Goal: Task Accomplishment & Management: Manage account settings

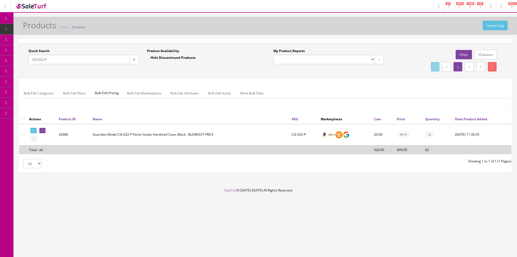
click at [7, 4] on link at bounding box center [5, 6] width 11 height 12
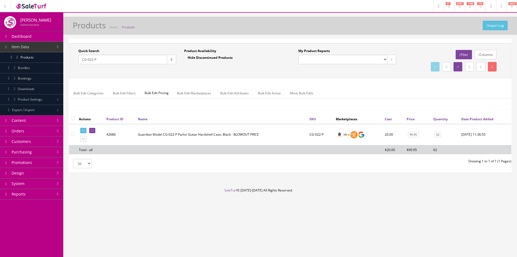
click at [29, 185] on link "System" at bounding box center [31, 183] width 63 height 10
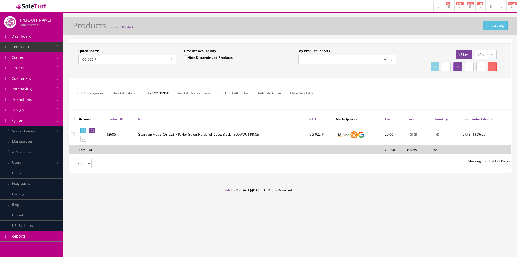
click at [31, 154] on link "AI Assistants" at bounding box center [31, 152] width 63 height 10
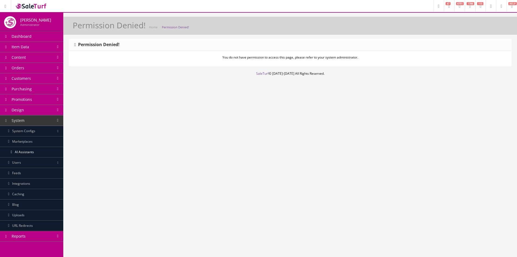
click at [497, 5] on link at bounding box center [501, 6] width 10 height 12
click at [464, 29] on link "Users" at bounding box center [479, 29] width 54 height 6
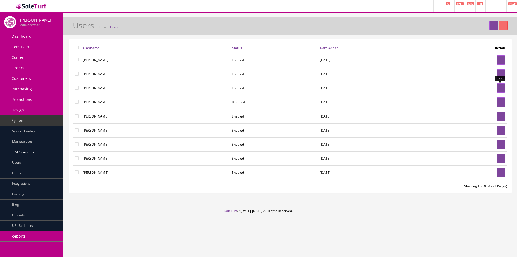
click at [499, 86] on link at bounding box center [500, 87] width 9 height 9
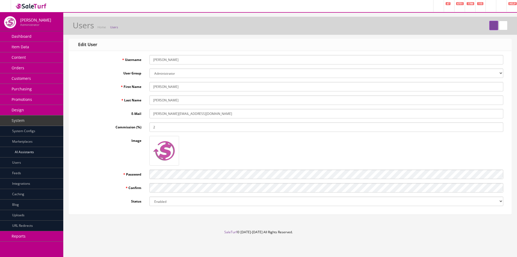
click at [169, 73] on select "Administrator Audit basic codemanager Demonstration Dev POS POS + Read Only" at bounding box center [326, 72] width 354 height 9
drag, startPoint x: 113, startPoint y: 76, endPoint x: 105, endPoint y: 79, distance: 7.8
click at [113, 76] on div "User Group Administrator Audit basic codemanager Demonstration Dev POS POS + Re…" at bounding box center [290, 72] width 434 height 9
click at [24, 150] on link "AI Assistants" at bounding box center [31, 152] width 63 height 10
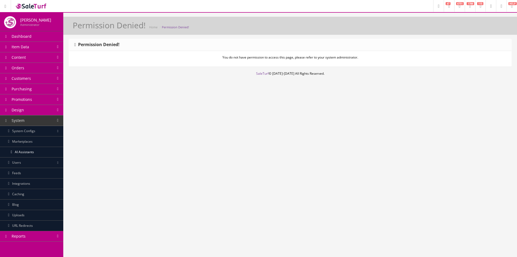
click at [227, 56] on p "You do not have permission to access this page, please refer to your system adm…" at bounding box center [290, 57] width 434 height 5
click at [227, 68] on div "Permission Denied! You do not have permission to access this page, please refer…" at bounding box center [290, 55] width 454 height 32
click at [28, 185] on link "Integrations" at bounding box center [31, 183] width 63 height 10
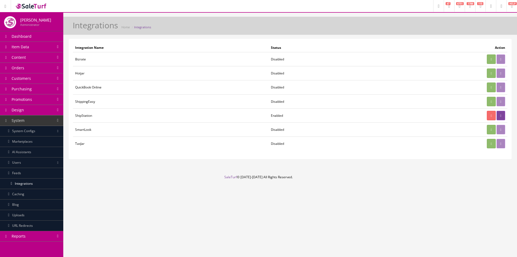
click at [498, 6] on link at bounding box center [501, 6] width 10 height 12
click at [463, 27] on link "Users" at bounding box center [479, 29] width 54 height 6
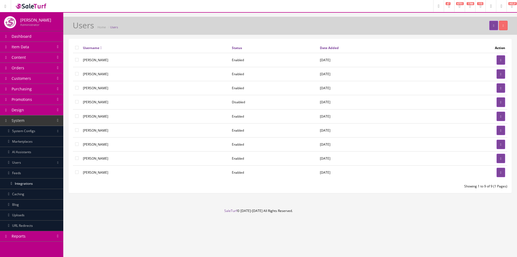
click at [503, 85] on link at bounding box center [500, 87] width 9 height 9
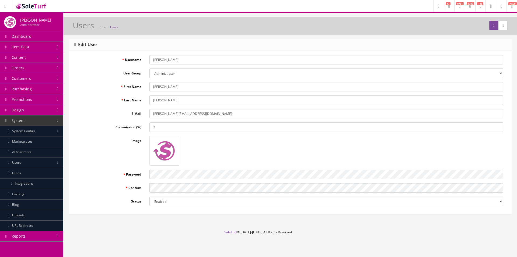
click at [159, 73] on select "Administrator Audit basic codemanager Demonstration Dev POS POS + Read Only" at bounding box center [326, 72] width 354 height 9
click at [149, 68] on select "Administrator Audit basic codemanager Demonstration Dev POS POS + Read Only" at bounding box center [326, 72] width 354 height 9
click at [135, 79] on form "Username [PERSON_NAME] User Group Administrator Audit basic codemanager Demonst…" at bounding box center [290, 130] width 434 height 151
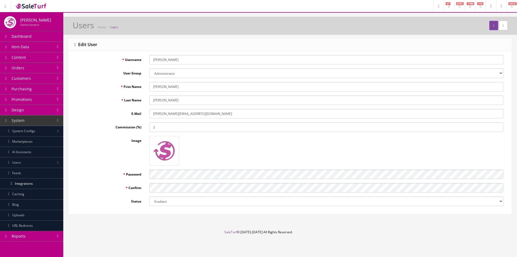
click at [161, 72] on select "Administrator Audit basic codemanager Demonstration Dev POS POS + Read Only" at bounding box center [326, 72] width 354 height 9
click at [116, 99] on label "Last Name" at bounding box center [109, 98] width 72 height 7
click at [149, 99] on input "Gough" at bounding box center [326, 99] width 354 height 9
click at [83, 101] on label "Last Name" at bounding box center [109, 98] width 72 height 7
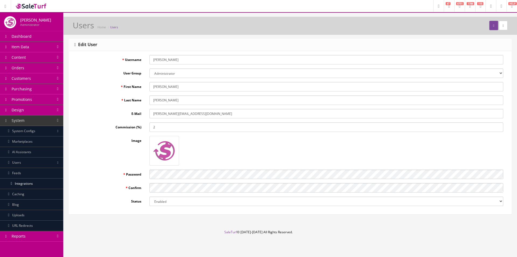
click at [149, 101] on input "Gough" at bounding box center [326, 99] width 354 height 9
click at [500, 5] on icon at bounding box center [501, 6] width 2 height 3
click at [24, 163] on link "Users" at bounding box center [31, 162] width 63 height 10
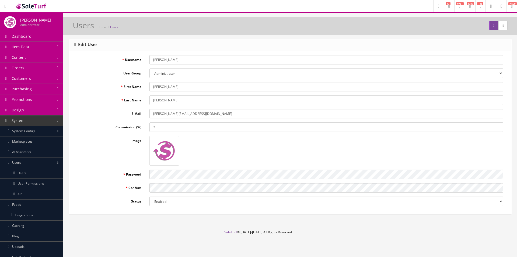
click at [29, 185] on link "User Permissions" at bounding box center [31, 183] width 63 height 10
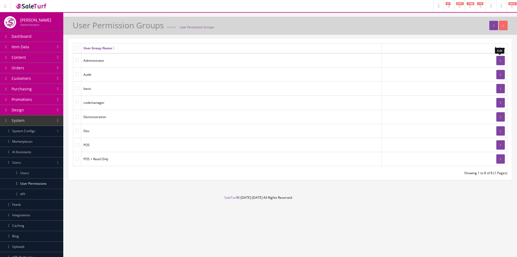
click at [501, 59] on link at bounding box center [500, 60] width 9 height 9
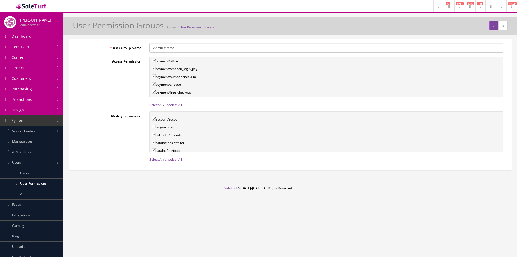
scroll to position [909, 0]
click at [159, 106] on link "Select All" at bounding box center [156, 104] width 14 height 5
checkbox input"] "true"
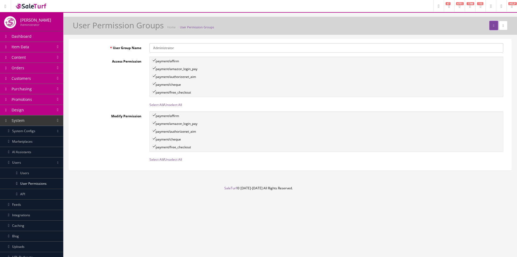
checkbox input"] "true"
click at [493, 25] on icon "submit" at bounding box center [493, 25] width 1 height 3
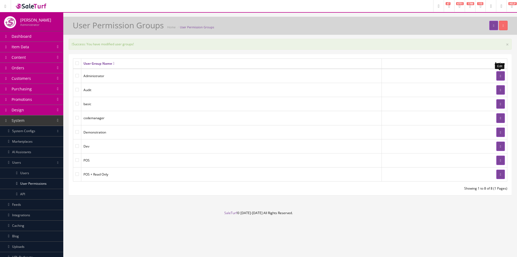
click at [501, 76] on link at bounding box center [500, 75] width 9 height 9
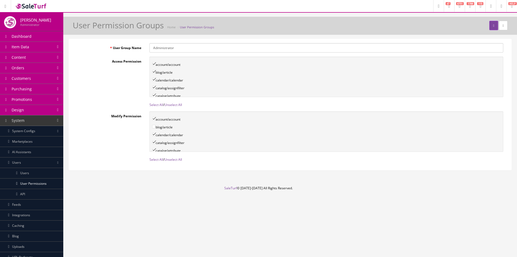
click at [158, 159] on link "Select All" at bounding box center [156, 159] width 14 height 5
checkbox input"] "true"
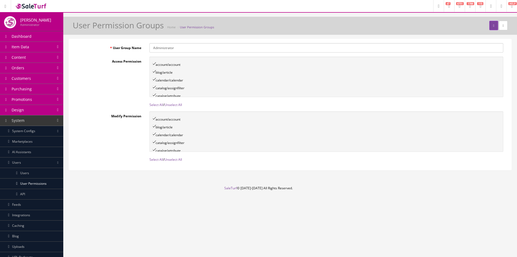
checkbox input"] "true"
click at [155, 103] on link "Select All" at bounding box center [156, 104] width 14 height 5
click at [489, 26] on button "submit" at bounding box center [493, 25] width 9 height 9
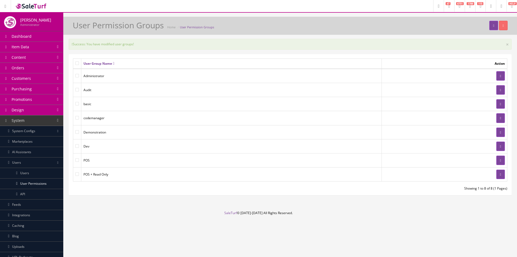
click at [26, 154] on link "AI Assistants" at bounding box center [31, 152] width 63 height 10
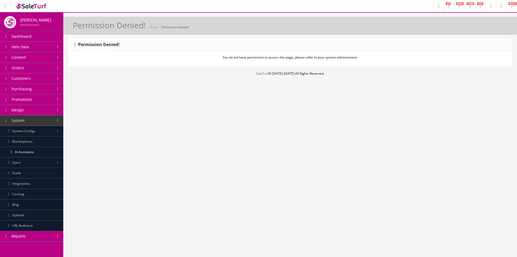
click at [25, 166] on link "Users" at bounding box center [31, 162] width 63 height 10
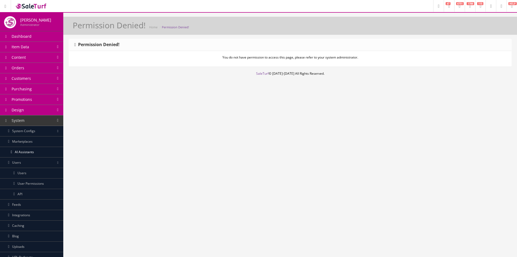
click at [30, 186] on link "User Permissions" at bounding box center [31, 183] width 63 height 10
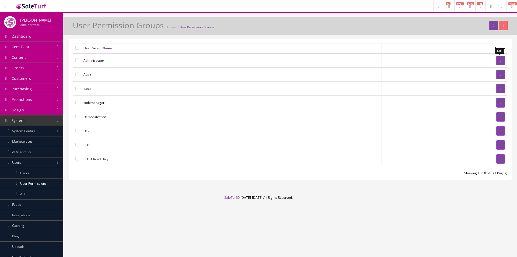
click at [500, 59] on icon at bounding box center [500, 60] width 1 height 3
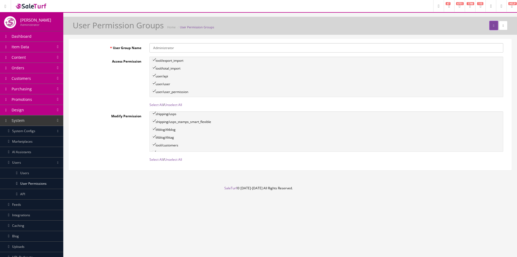
scroll to position [1448, 0]
click at [155, 160] on link "Select All" at bounding box center [156, 159] width 14 height 5
click at [151, 105] on link "Select All" at bounding box center [156, 104] width 14 height 5
click at [489, 30] on button "submit" at bounding box center [493, 25] width 9 height 9
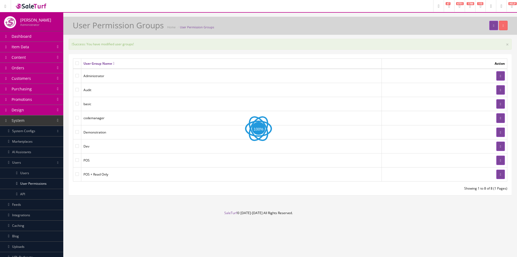
click at [22, 153] on link "AI Assistants" at bounding box center [31, 152] width 63 height 10
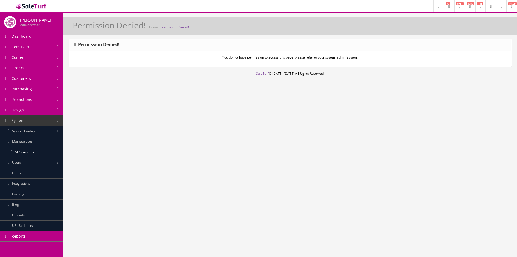
click at [23, 162] on link "Users" at bounding box center [31, 162] width 63 height 10
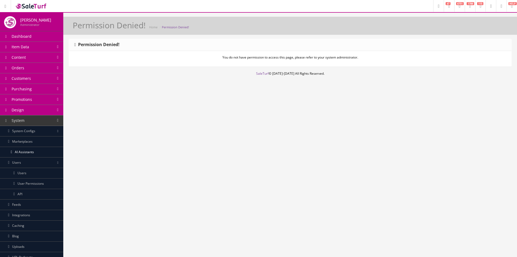
click at [24, 184] on link "User Permissions" at bounding box center [31, 183] width 63 height 10
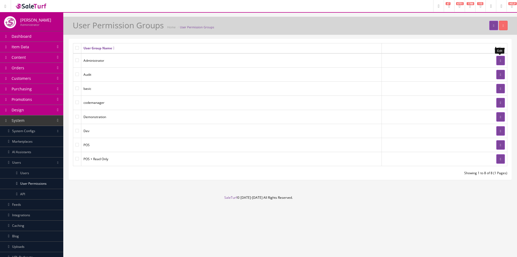
click at [496, 58] on link at bounding box center [500, 60] width 9 height 9
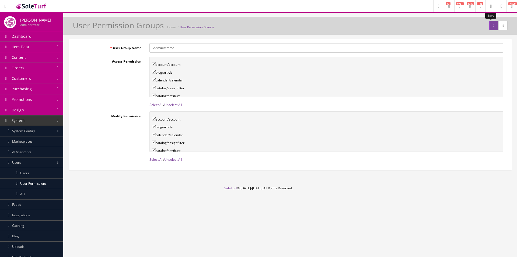
click at [491, 29] on button "submit" at bounding box center [493, 25] width 9 height 9
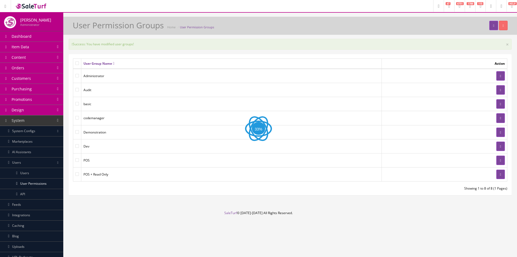
click at [25, 152] on link "AI Assistants" at bounding box center [31, 152] width 63 height 10
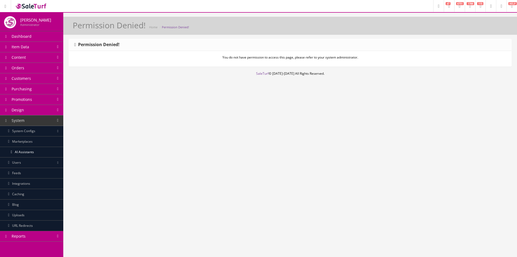
click at [497, 6] on link at bounding box center [501, 6] width 10 height 12
click at [462, 29] on link "Users" at bounding box center [479, 29] width 54 height 6
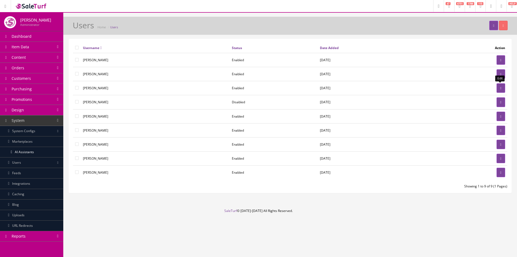
click at [500, 89] on icon at bounding box center [500, 87] width 1 height 3
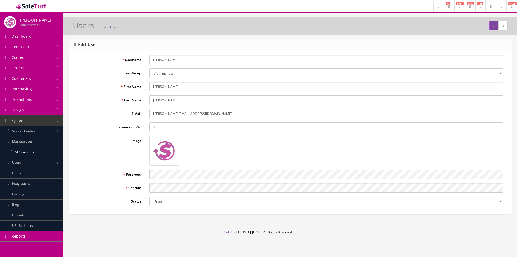
click at [171, 72] on select "Administrator Audit basic codemanager Demonstration Dev POS POS + Read Only" at bounding box center [326, 72] width 354 height 9
click at [171, 73] on select "Administrator Audit basic codemanager Demonstration Dev POS POS + Read Only" at bounding box center [326, 72] width 354 height 9
click at [140, 73] on label "User Group" at bounding box center [109, 71] width 72 height 7
click at [149, 73] on select "Administrator Audit basic codemanager Demonstration Dev POS POS + Read Only" at bounding box center [326, 72] width 354 height 9
click at [29, 151] on link "AI Assistants" at bounding box center [31, 152] width 63 height 10
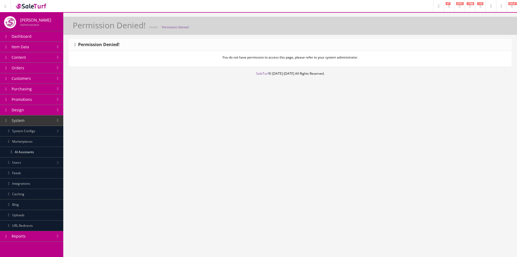
click at [185, 62] on div "You do not have permission to access this page, please refer to your system adm…" at bounding box center [290, 58] width 442 height 15
drag, startPoint x: 23, startPoint y: 165, endPoint x: 26, endPoint y: 169, distance: 5.0
click at [23, 165] on link "Users" at bounding box center [31, 162] width 63 height 10
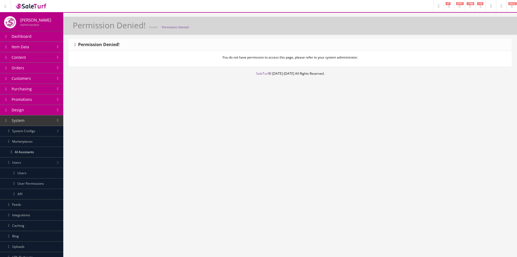
click at [21, 183] on link "User Permissions" at bounding box center [31, 183] width 63 height 10
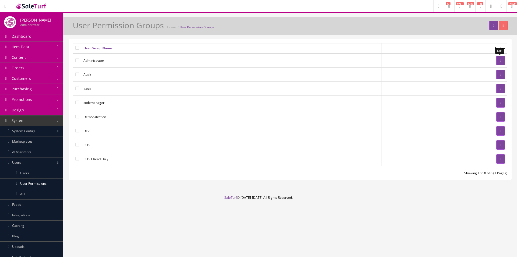
click at [500, 61] on icon at bounding box center [500, 60] width 1 height 3
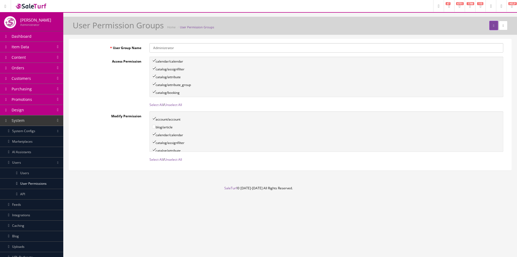
scroll to position [27, 0]
click at [156, 104] on link "Select All" at bounding box center [156, 104] width 14 height 5
checkbox input"] "true"
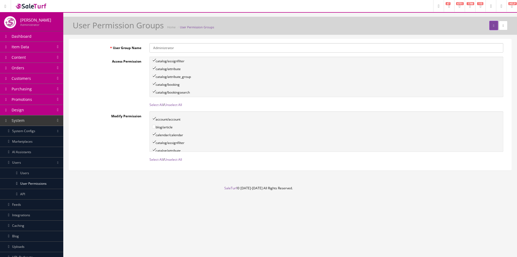
checkbox input"] "true"
click at [153, 158] on link "Select All" at bounding box center [156, 159] width 14 height 5
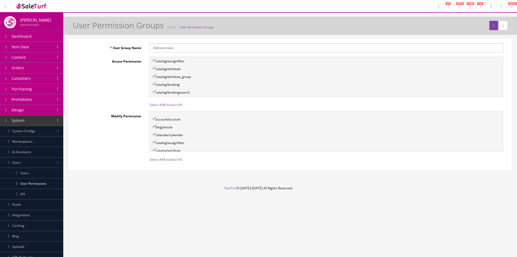
checkbox input"] "true"
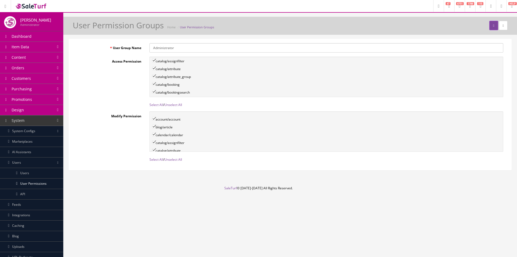
checkbox input"] "true"
click at [489, 26] on button "submit" at bounding box center [493, 25] width 9 height 9
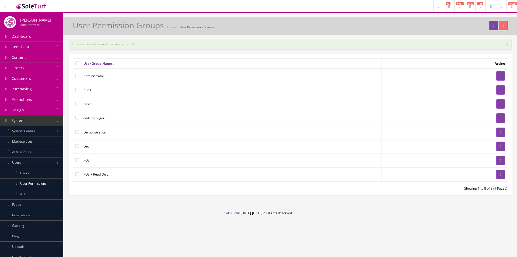
click at [26, 155] on link "AI Assistants" at bounding box center [31, 152] width 63 height 10
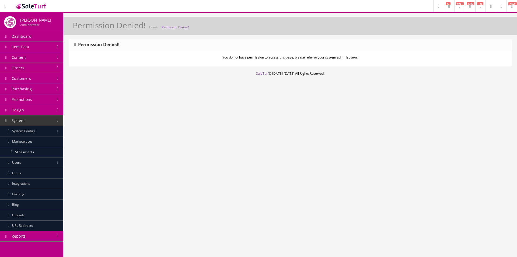
click at [27, 165] on link "Users" at bounding box center [31, 162] width 63 height 10
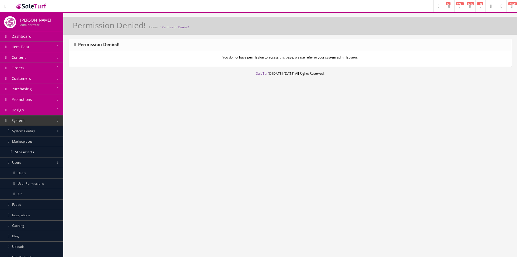
click at [24, 174] on link "Users" at bounding box center [31, 173] width 63 height 10
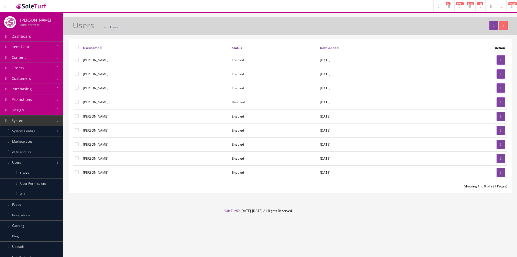
click at [496, 87] on link at bounding box center [500, 87] width 9 height 9
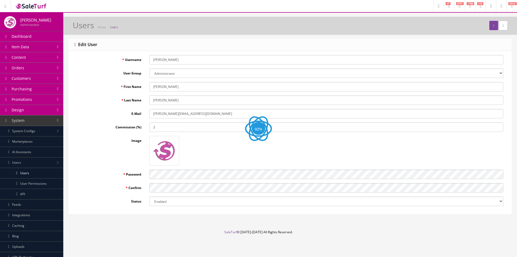
click at [409, 74] on select "Administrator Audit basic codemanager Demonstration Dev POS POS + Read Only" at bounding box center [326, 72] width 354 height 9
drag, startPoint x: 409, startPoint y: 74, endPoint x: 421, endPoint y: 71, distance: 11.9
click at [409, 74] on select "Administrator Audit basic codemanager Demonstration Dev POS POS + Read Only" at bounding box center [326, 72] width 354 height 9
click at [26, 185] on link "User Permissions" at bounding box center [31, 183] width 63 height 10
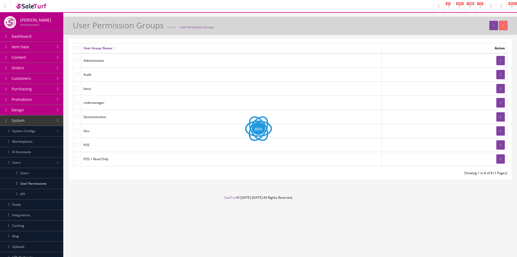
click at [509, 63] on div "User Group Name Action Administrator Audit basic codemanager Dev POS" at bounding box center [290, 109] width 442 height 140
click at [503, 60] on link at bounding box center [500, 60] width 9 height 9
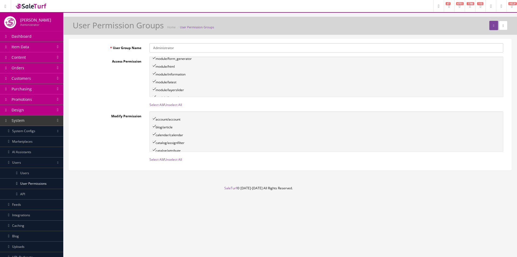
scroll to position [834, 0]
click at [134, 93] on div "Access Permission account/account blog/article calendar/calendar catalog/assign…" at bounding box center [290, 82] width 434 height 51
click at [489, 25] on button "submit" at bounding box center [493, 25] width 9 height 9
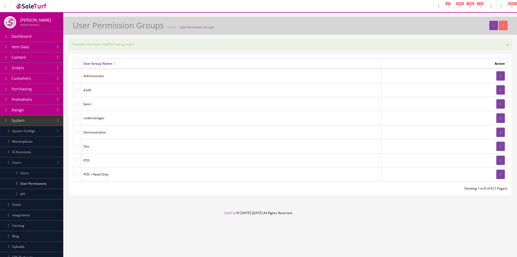
click at [20, 152] on link "AI Assistants" at bounding box center [31, 152] width 63 height 10
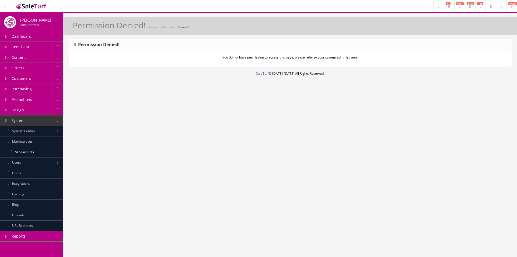
click at [30, 166] on link "Users" at bounding box center [31, 162] width 63 height 10
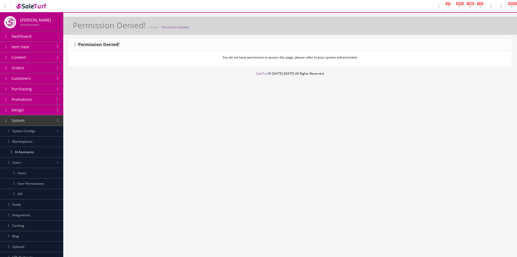
click at [29, 185] on link "User Permissions" at bounding box center [31, 183] width 63 height 10
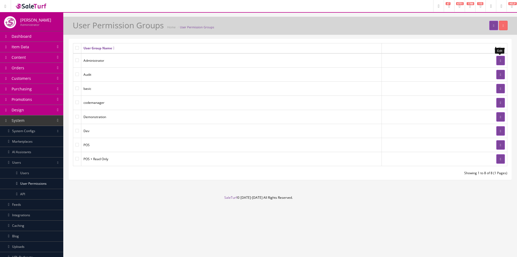
click at [499, 58] on link at bounding box center [500, 60] width 9 height 9
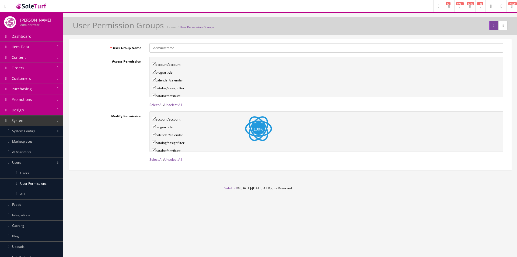
click at [158, 106] on link "Select All" at bounding box center [156, 104] width 14 height 5
click at [159, 104] on link "Select All" at bounding box center [156, 104] width 14 height 5
click at [156, 158] on link "Select All" at bounding box center [156, 159] width 14 height 5
click at [493, 24] on icon "submit" at bounding box center [493, 25] width 1 height 3
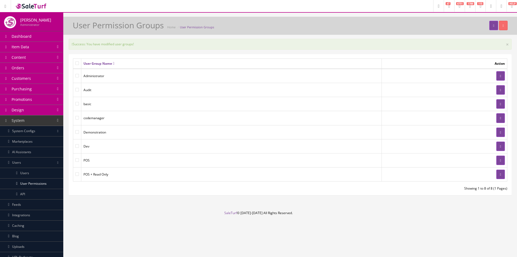
click at [26, 152] on link "AI Assistants" at bounding box center [31, 152] width 63 height 10
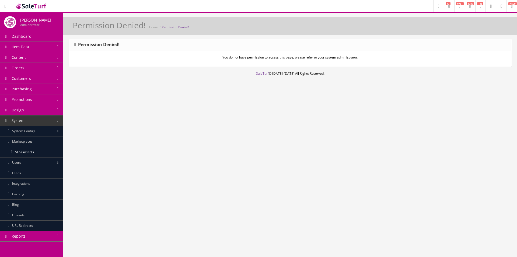
click at [497, 5] on link at bounding box center [501, 6] width 10 height 12
click at [463, 31] on link "Users" at bounding box center [479, 29] width 54 height 6
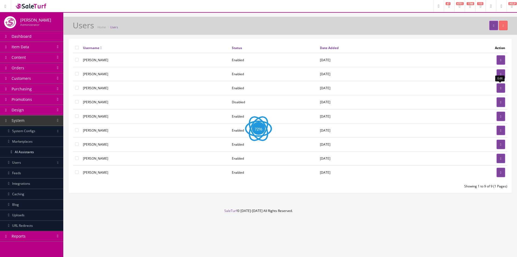
click at [501, 89] on icon at bounding box center [500, 87] width 1 height 3
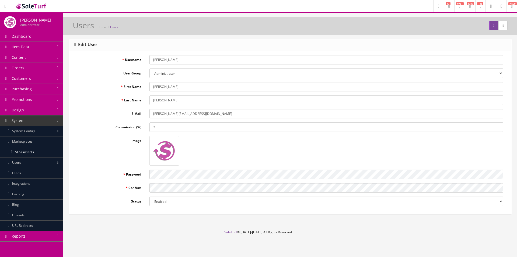
click at [225, 72] on select "Administrator Audit basic codemanager Demonstration Dev POS POS + Read Only" at bounding box center [326, 72] width 354 height 9
drag, startPoint x: 444, startPoint y: 22, endPoint x: 453, endPoint y: 23, distance: 8.5
click at [444, 22] on div "Users Home Users" at bounding box center [290, 27] width 446 height 13
click at [493, 25] on icon "submit" at bounding box center [493, 25] width 1 height 3
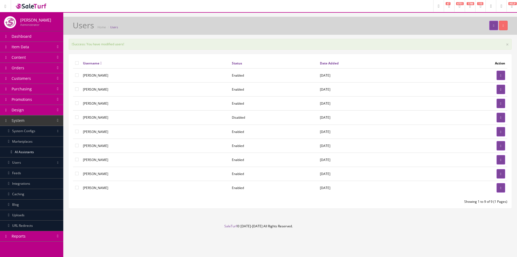
click at [30, 153] on link "AI Assistants" at bounding box center [31, 152] width 63 height 10
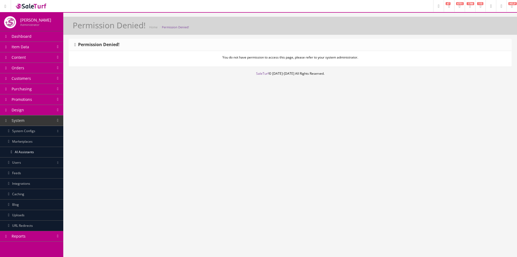
click at [29, 163] on link "Users" at bounding box center [31, 162] width 63 height 10
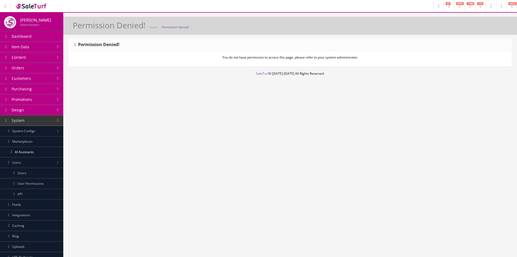
click at [24, 184] on link "User Permissions" at bounding box center [31, 183] width 63 height 10
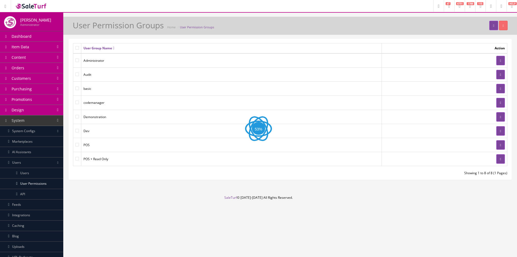
click at [502, 60] on link at bounding box center [500, 60] width 9 height 9
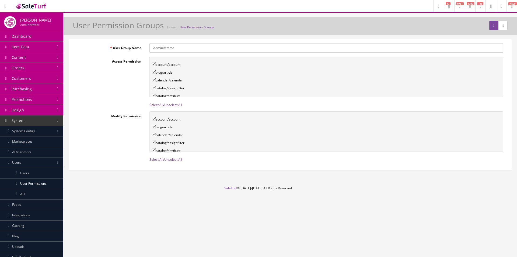
click at [380, 20] on div "User Permission Groups Home User Permission Groups" at bounding box center [290, 26] width 454 height 18
click at [327, 23] on div "User Permission Groups Home User Permission Groups" at bounding box center [290, 27] width 446 height 13
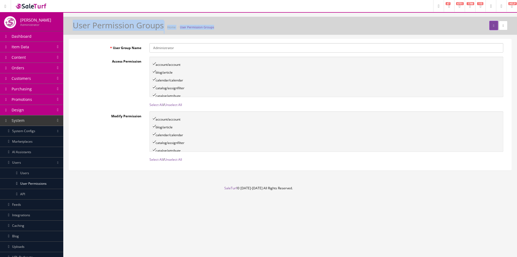
click at [327, 23] on div "User Permission Groups Home User Permission Groups" at bounding box center [290, 27] width 446 height 13
